Goal: Task Accomplishment & Management: Manage account settings

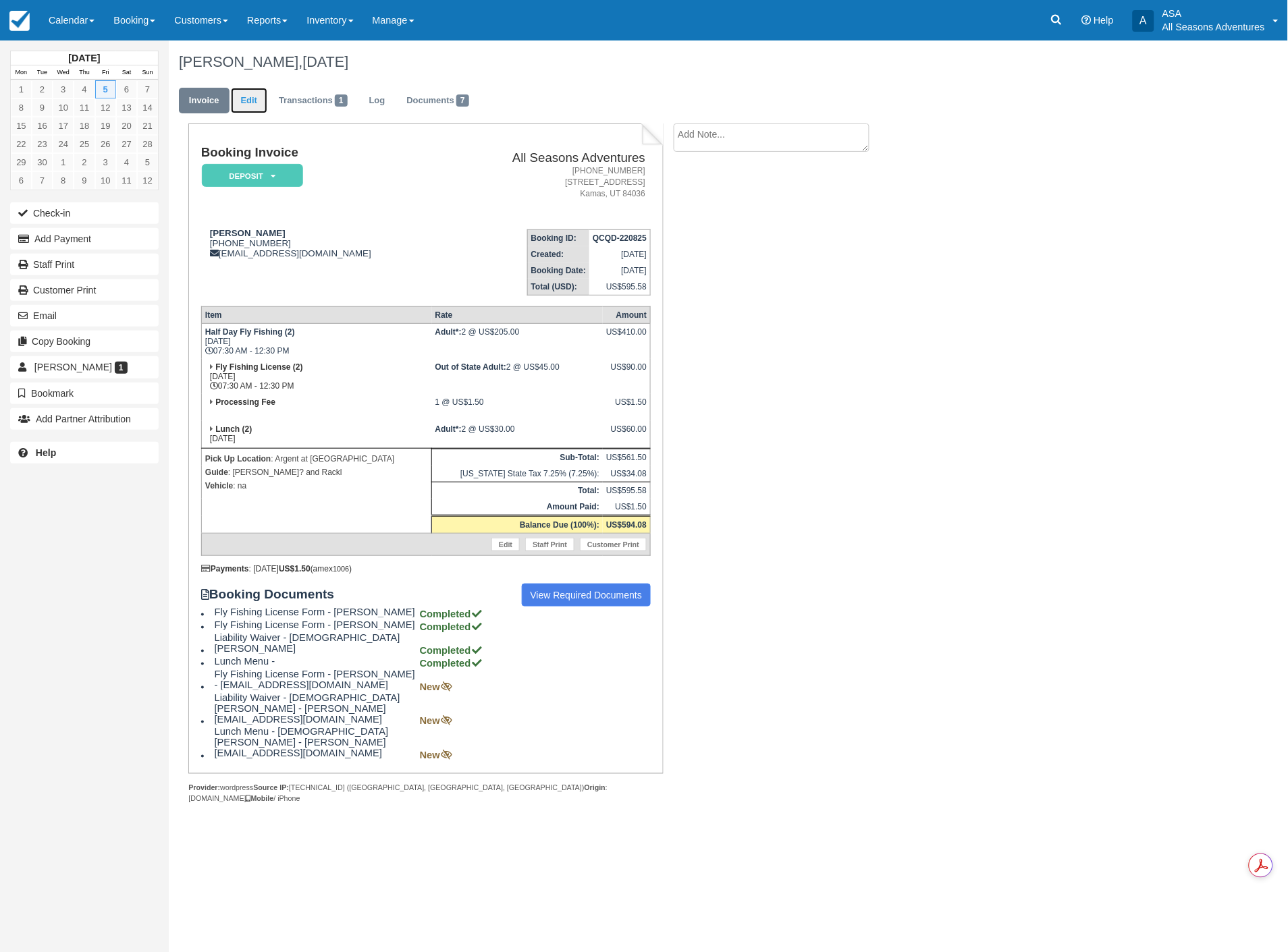
click at [253, 97] on link "Edit" at bounding box center [249, 101] width 36 height 26
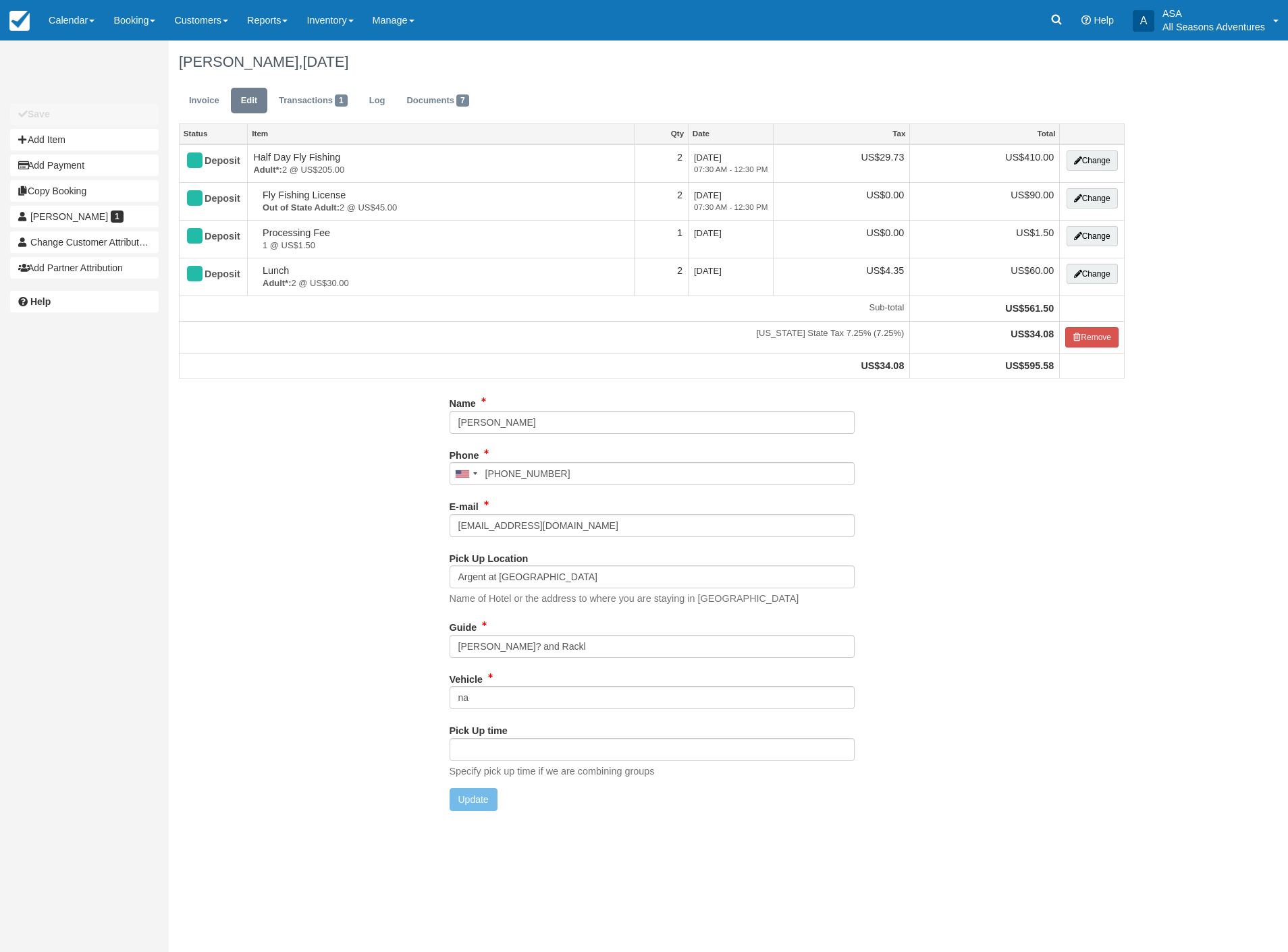
type input "[PHONE_NUMBER]"
click at [481, 642] on input "[PERSON_NAME]? and Rackl" at bounding box center [651, 646] width 405 height 23
type input "Tim and Rackl"
click at [476, 800] on button "Update" at bounding box center [473, 800] width 48 height 23
type input "[PHONE_NUMBER]"
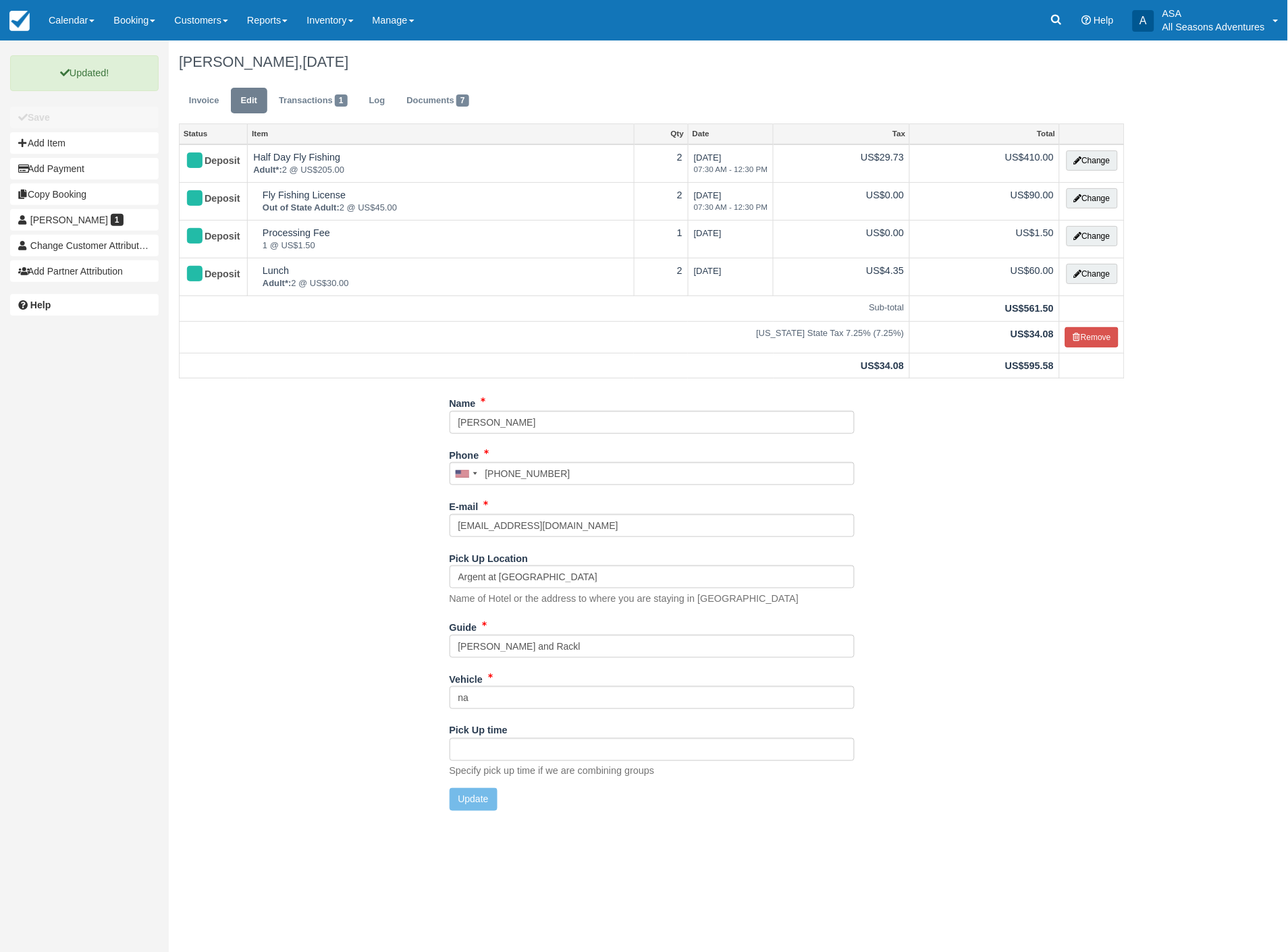
click at [615, 89] on ul "Invoice Edit Transactions 1 Log Documents 7" at bounding box center [651, 103] width 945 height 40
click at [196, 99] on link "Invoice" at bounding box center [205, 101] width 51 height 26
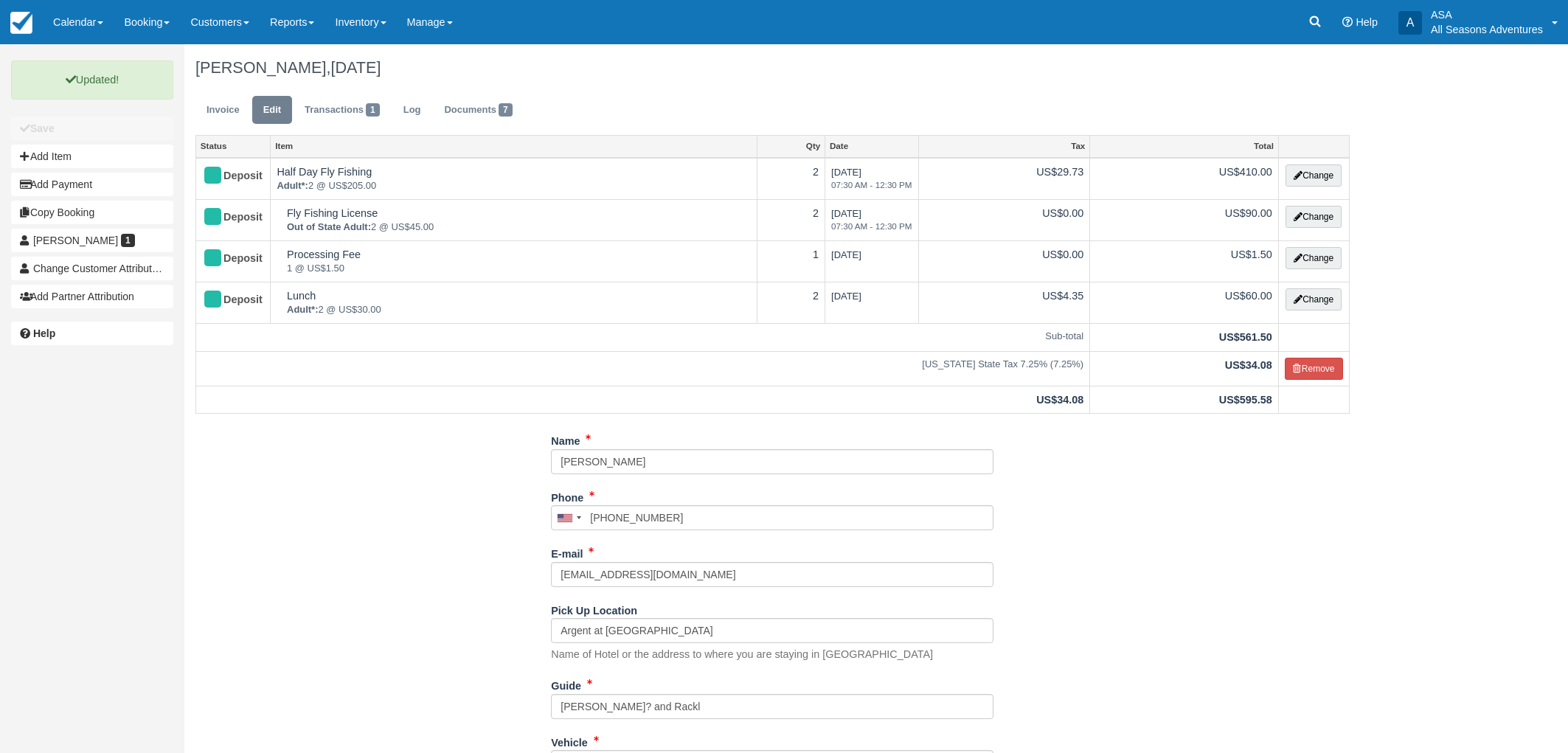
scroll to position [144, 0]
